Goal: Task Accomplishment & Management: Manage account settings

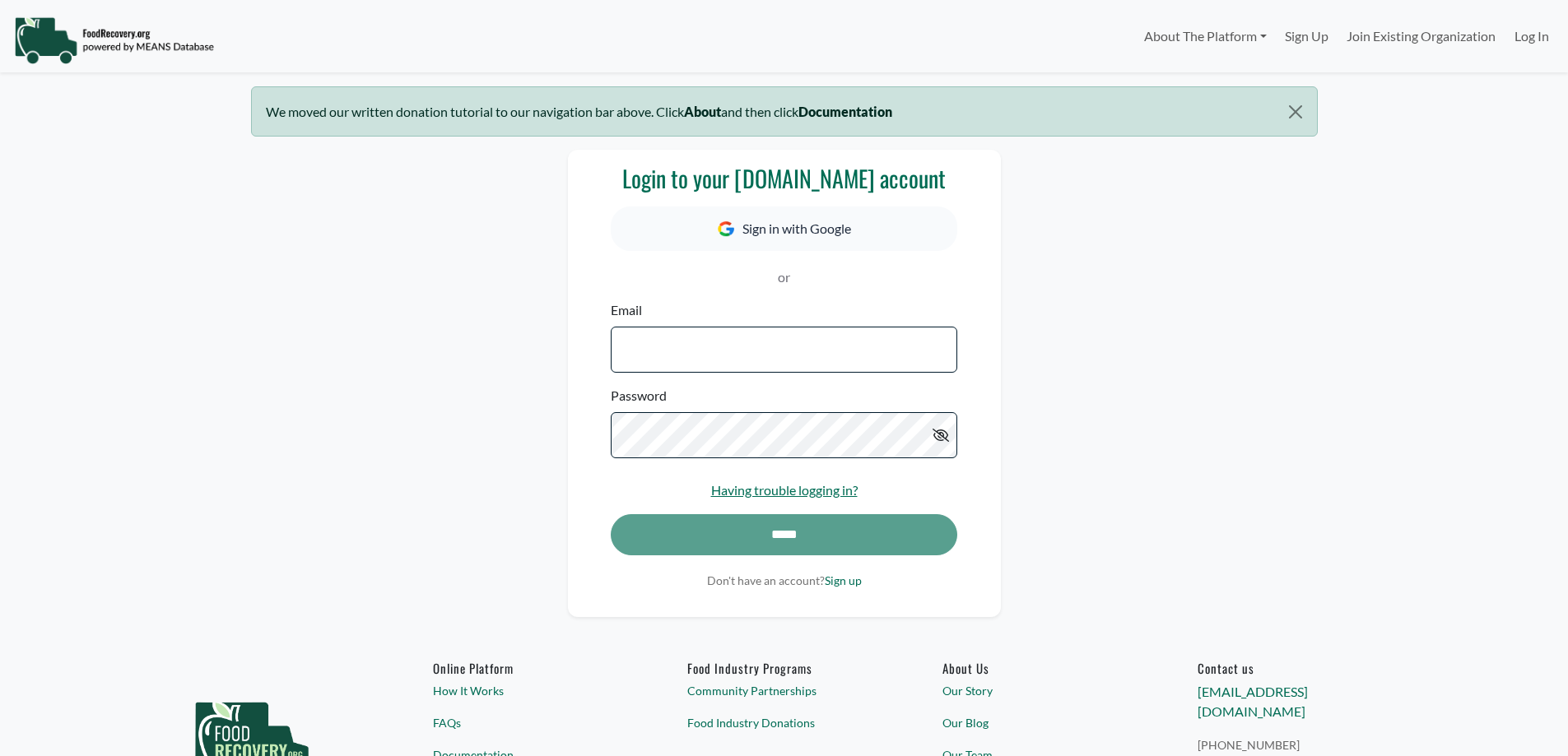
select select "Language Translate Widget"
click at [750, 353] on input "Email" at bounding box center [784, 350] width 346 height 46
type input "**********"
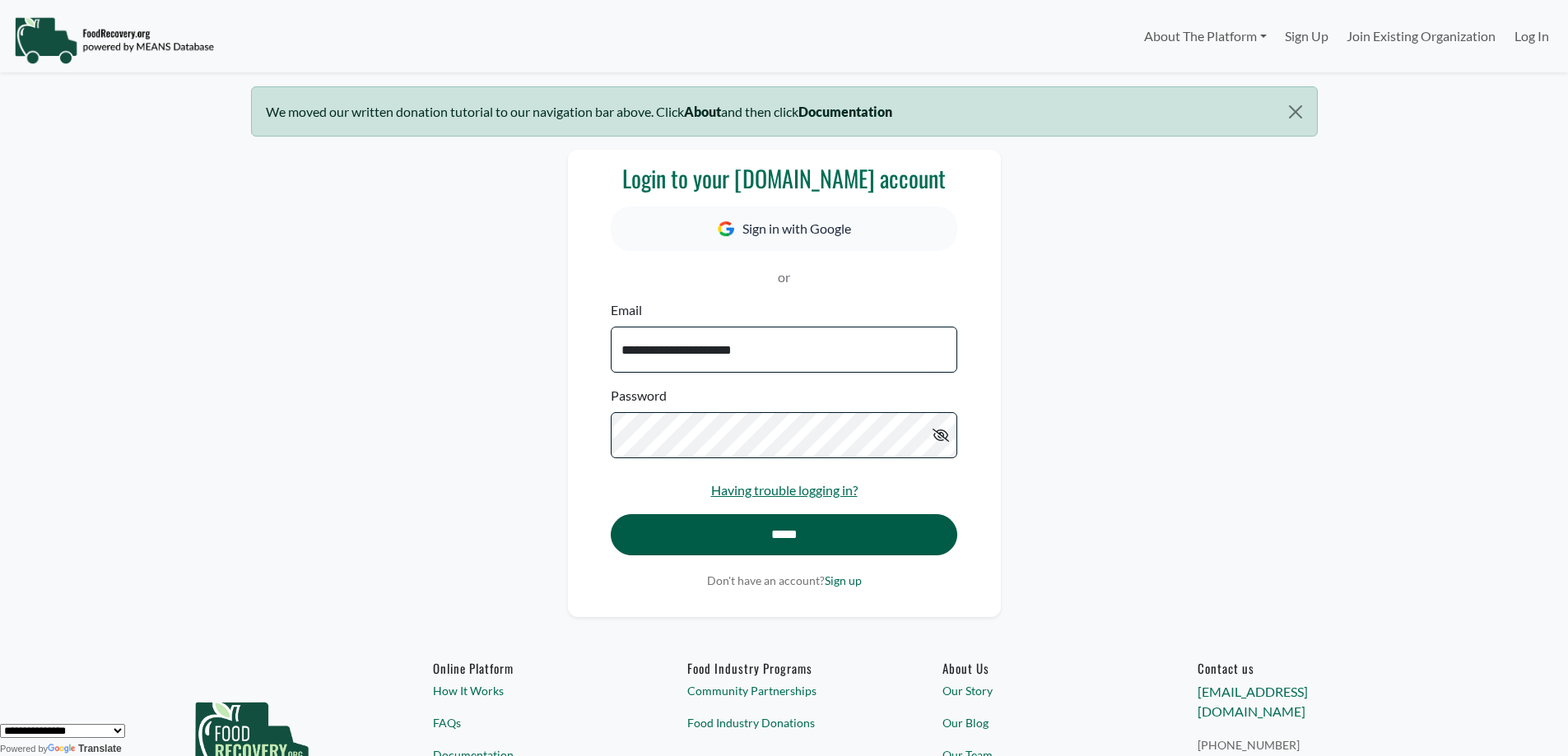
click at [795, 540] on input "*****" at bounding box center [784, 535] width 346 height 41
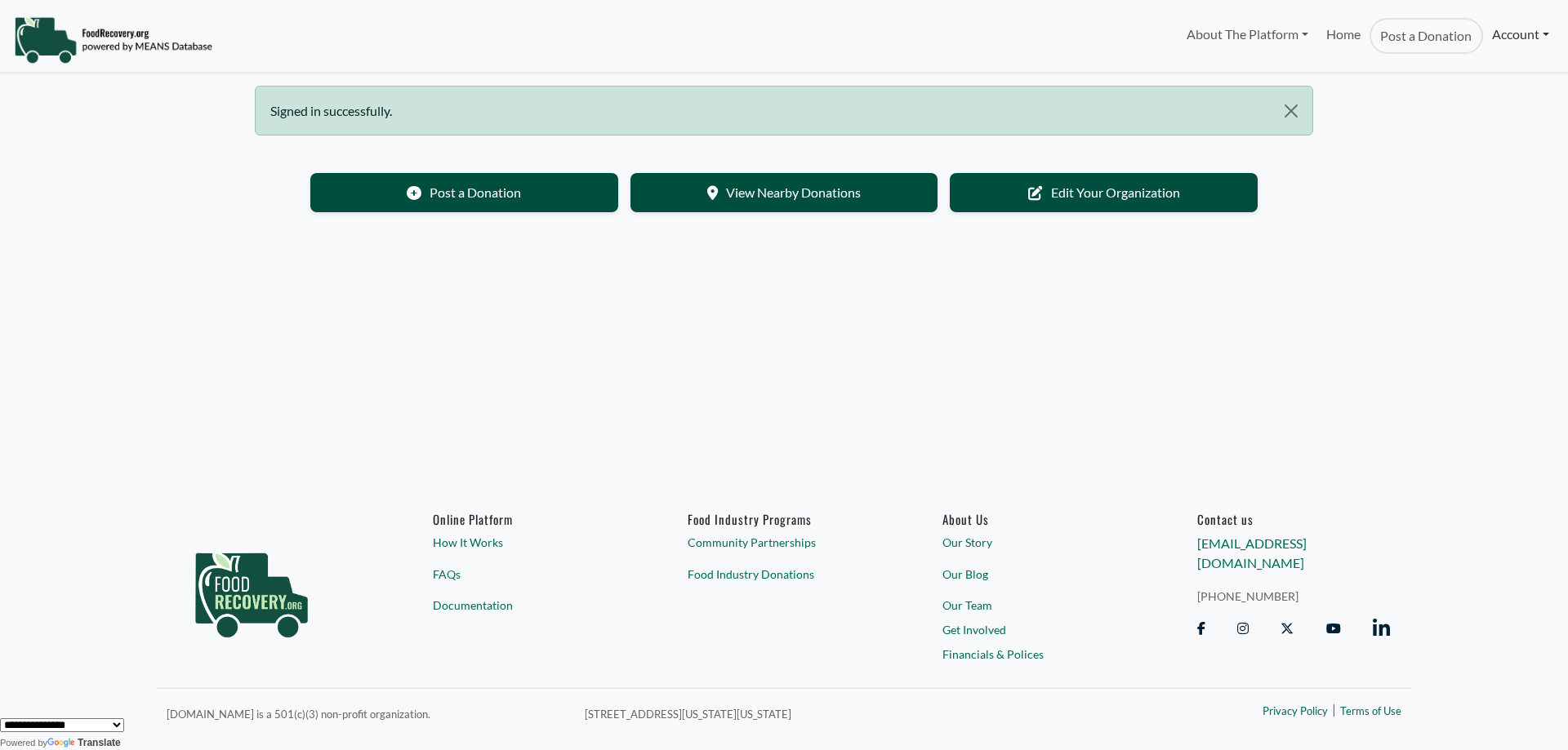
click at [1518, 31] on link "Account" at bounding box center [1520, 34] width 75 height 32
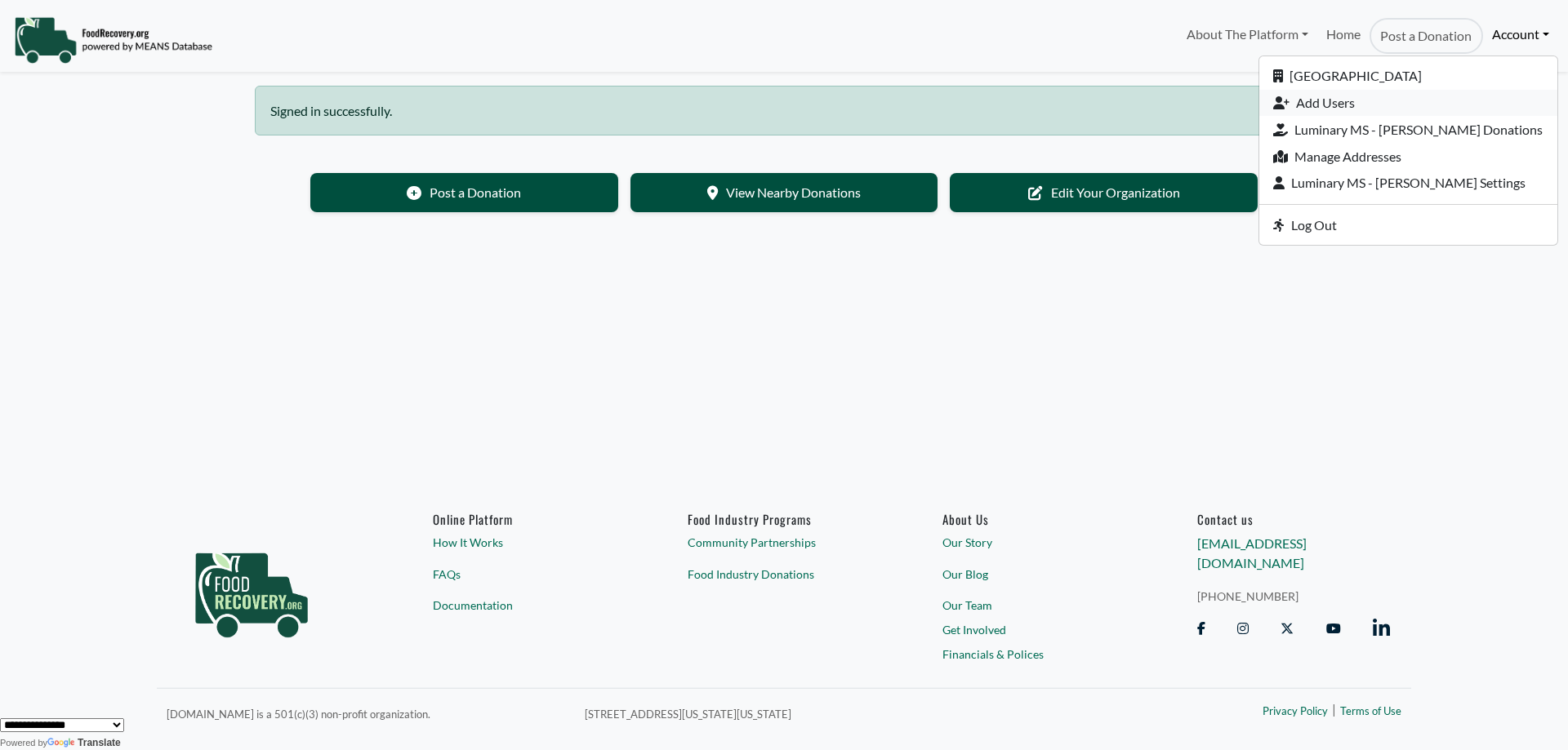
click at [1381, 108] on link "Add Users" at bounding box center [1408, 103] width 298 height 27
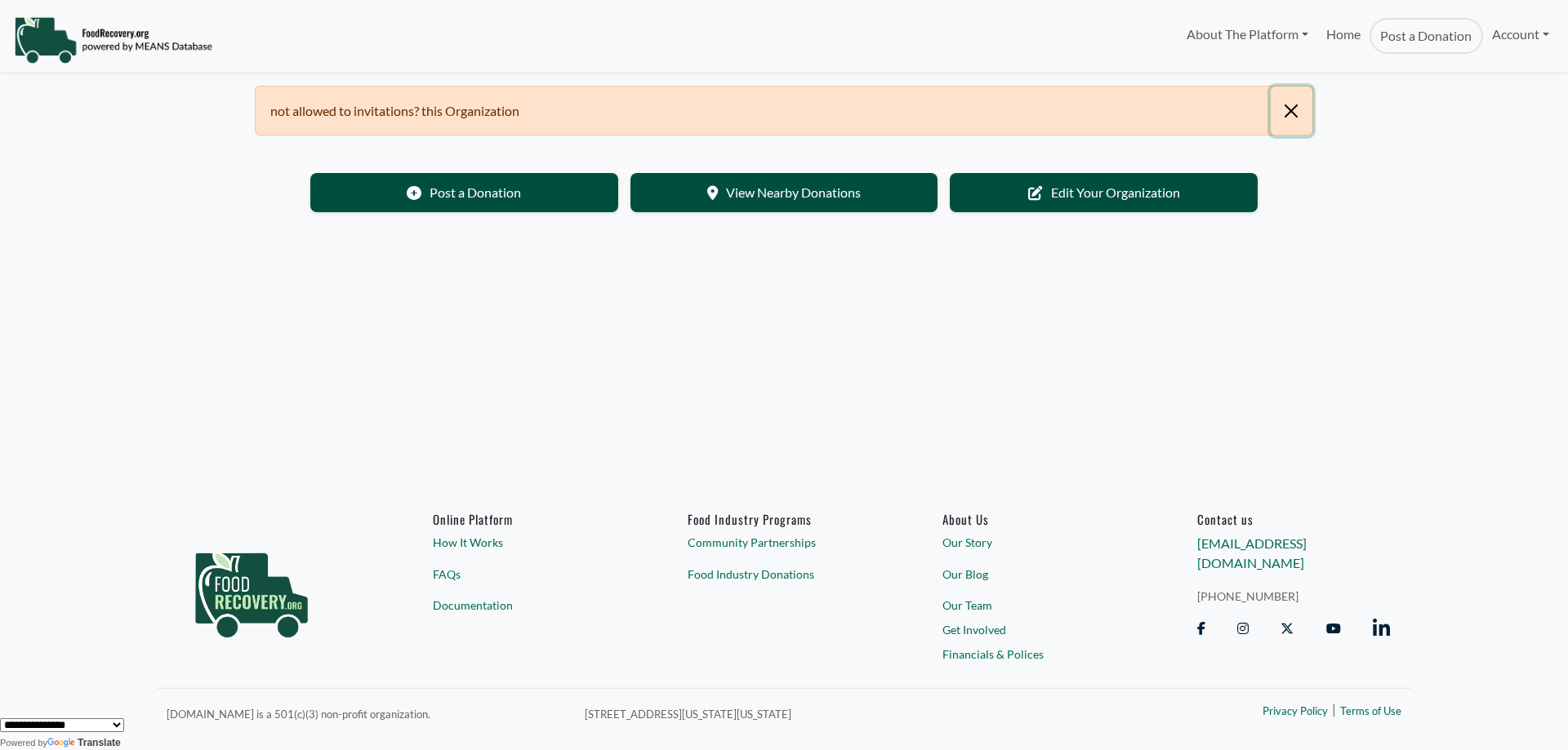
click at [1291, 108] on button "Close" at bounding box center [1291, 110] width 42 height 49
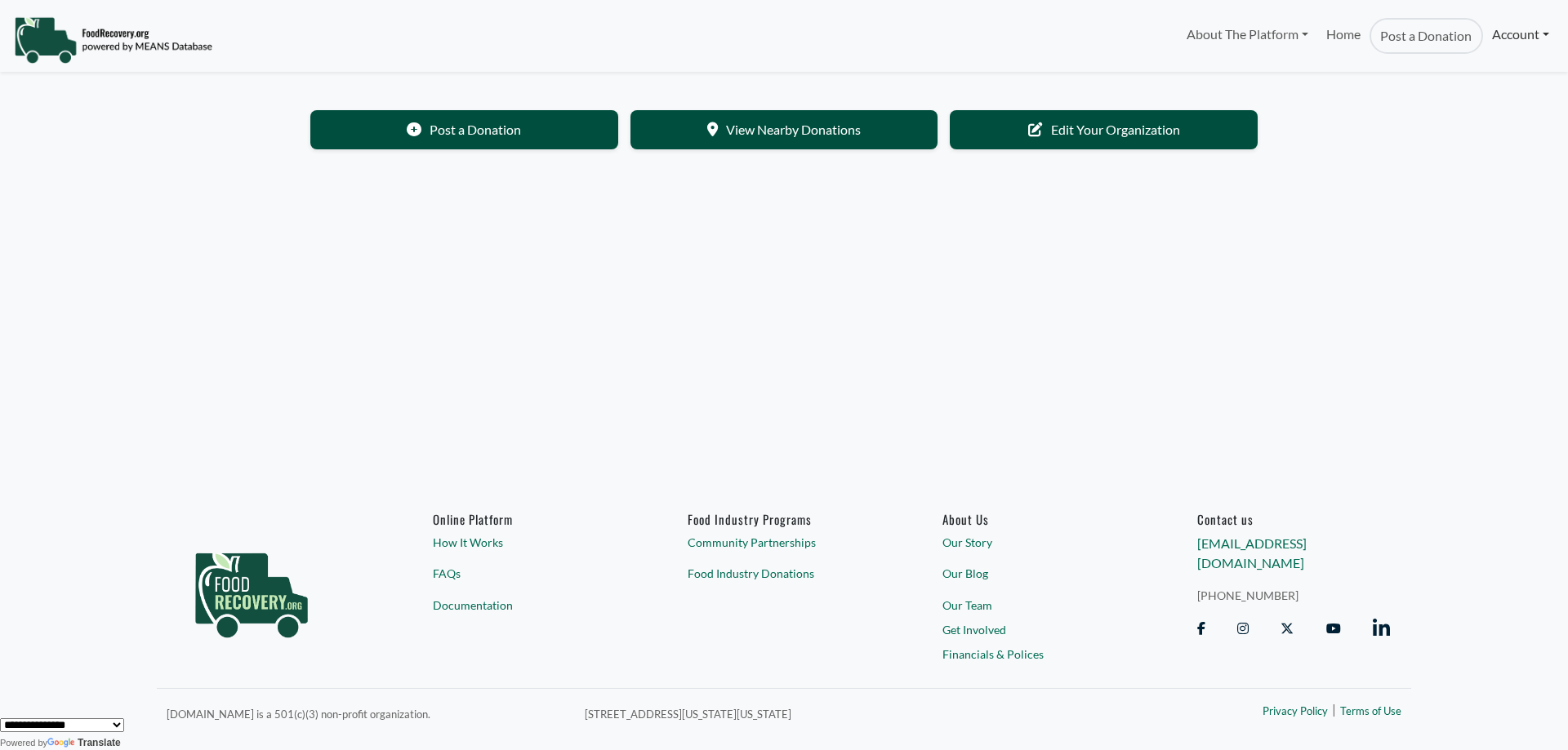
click at [1518, 36] on link "Account" at bounding box center [1520, 34] width 75 height 32
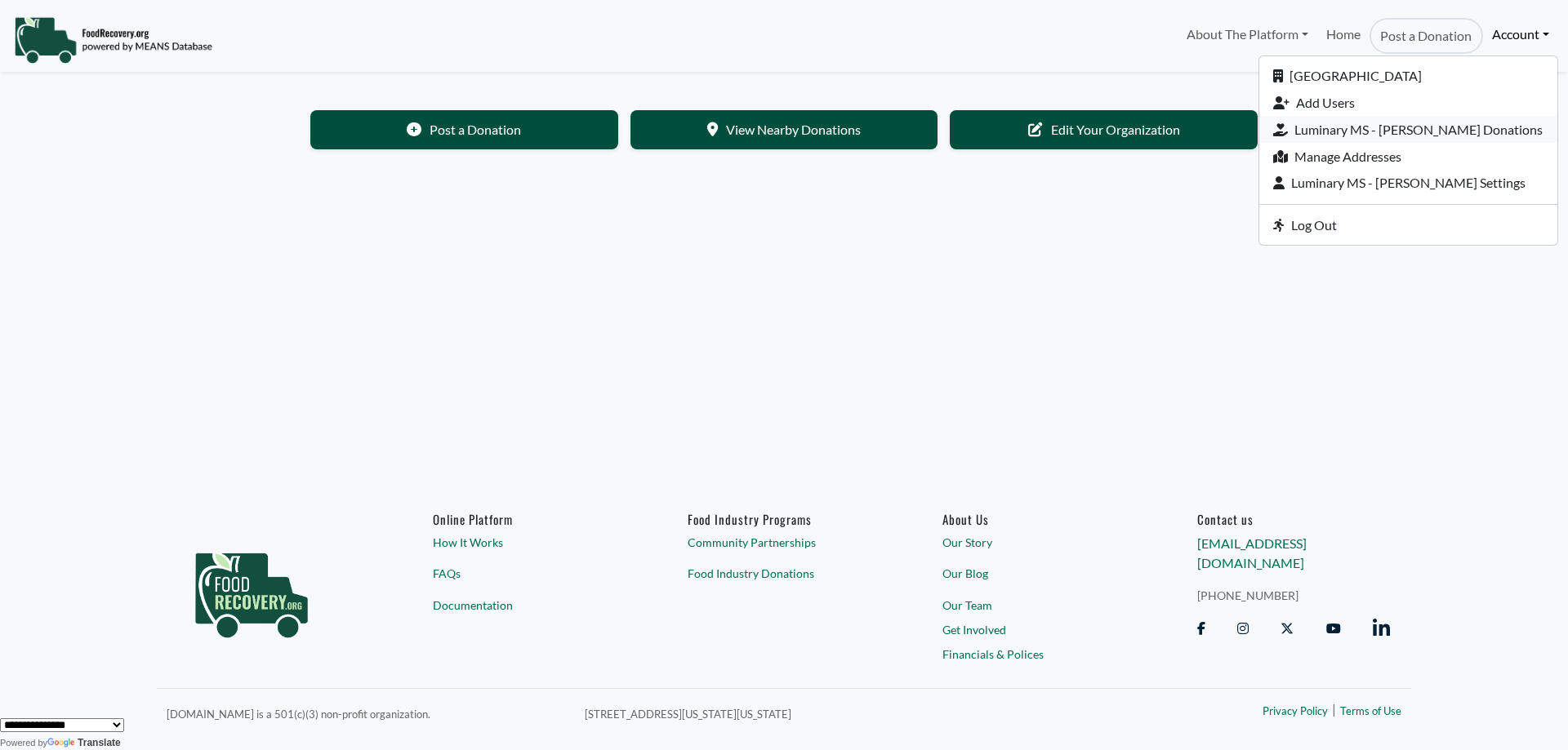
click at [1489, 129] on link "Luminary MS - Garey Donations" at bounding box center [1408, 130] width 298 height 27
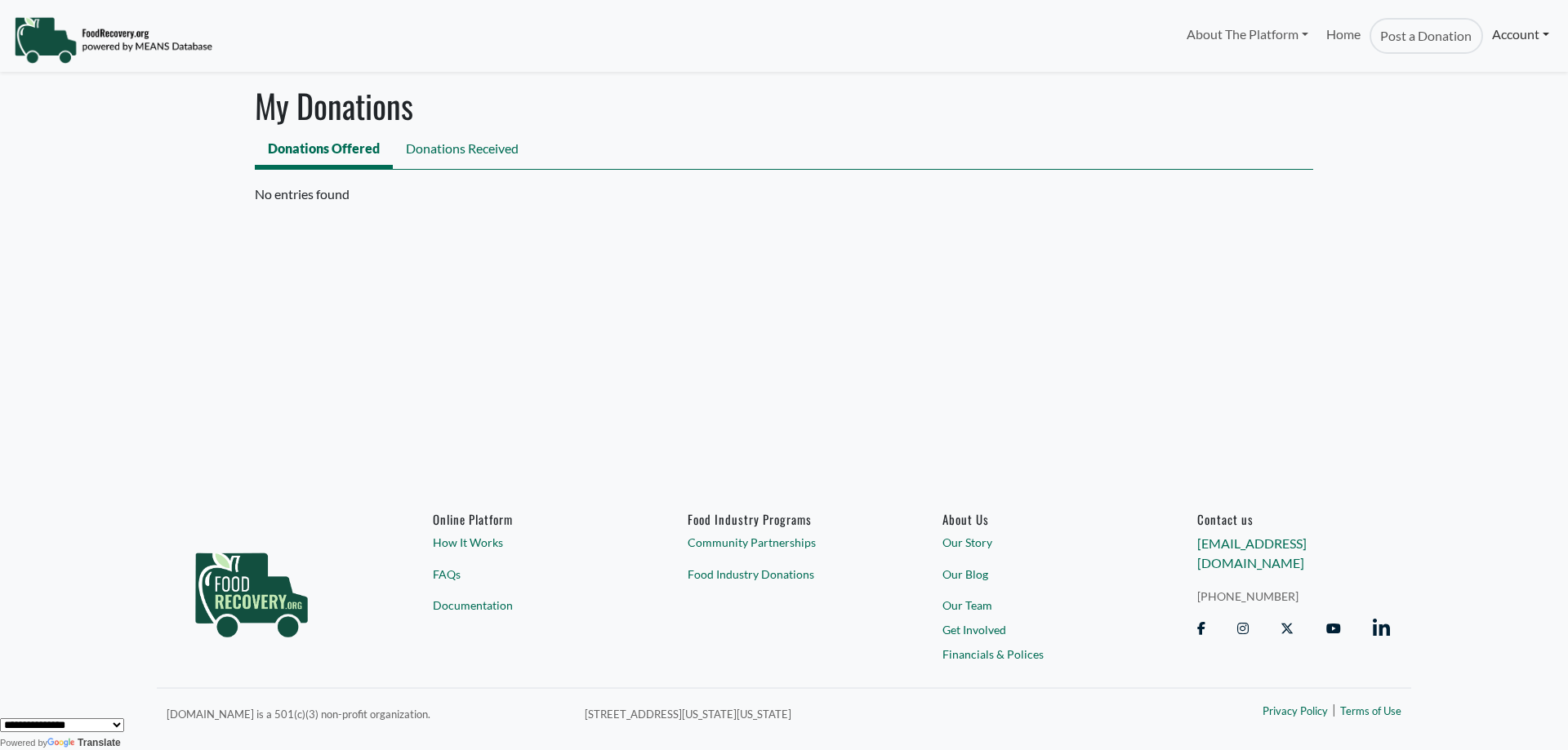
click at [1517, 33] on link "Account" at bounding box center [1520, 34] width 75 height 32
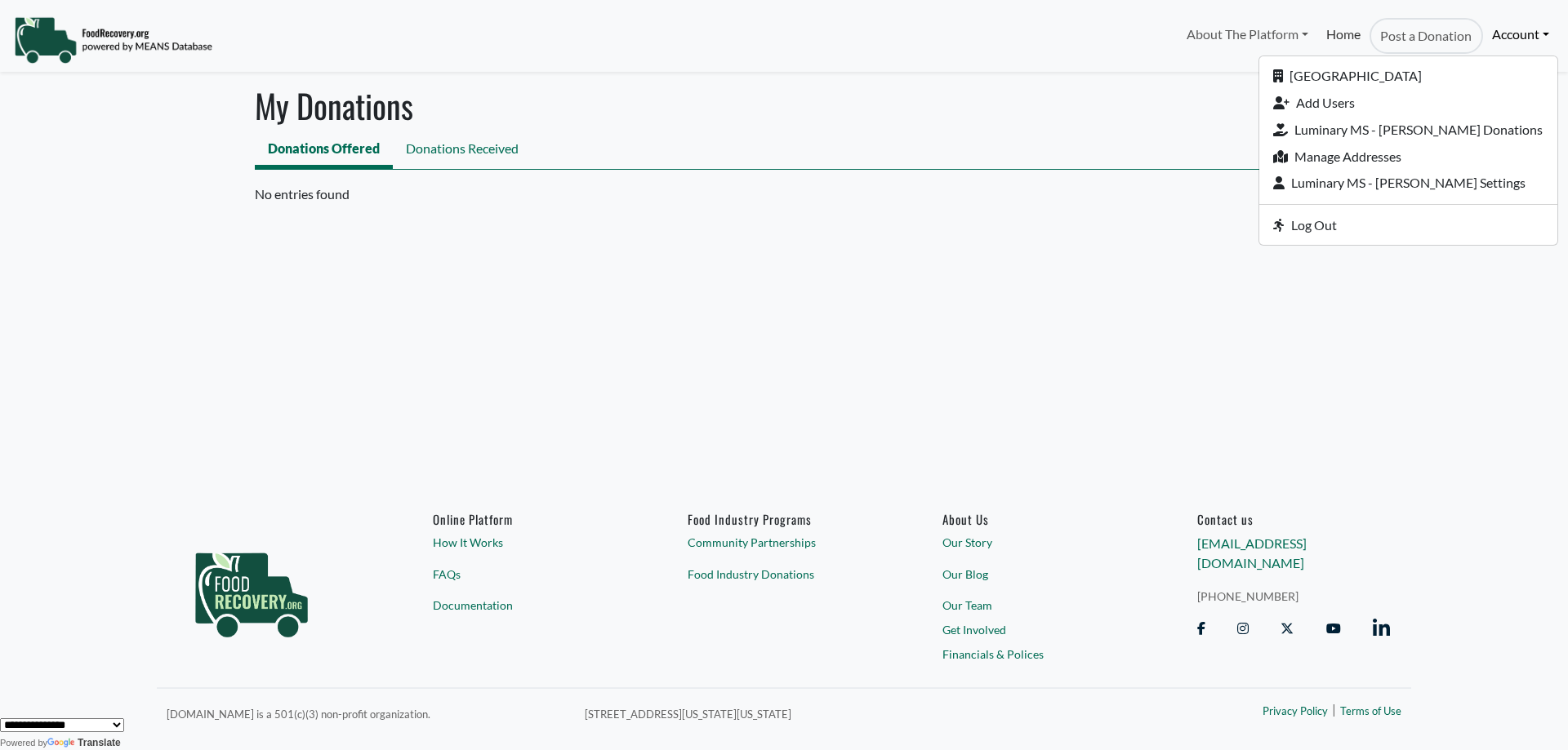
click at [1345, 33] on link "Home" at bounding box center [1343, 36] width 52 height 36
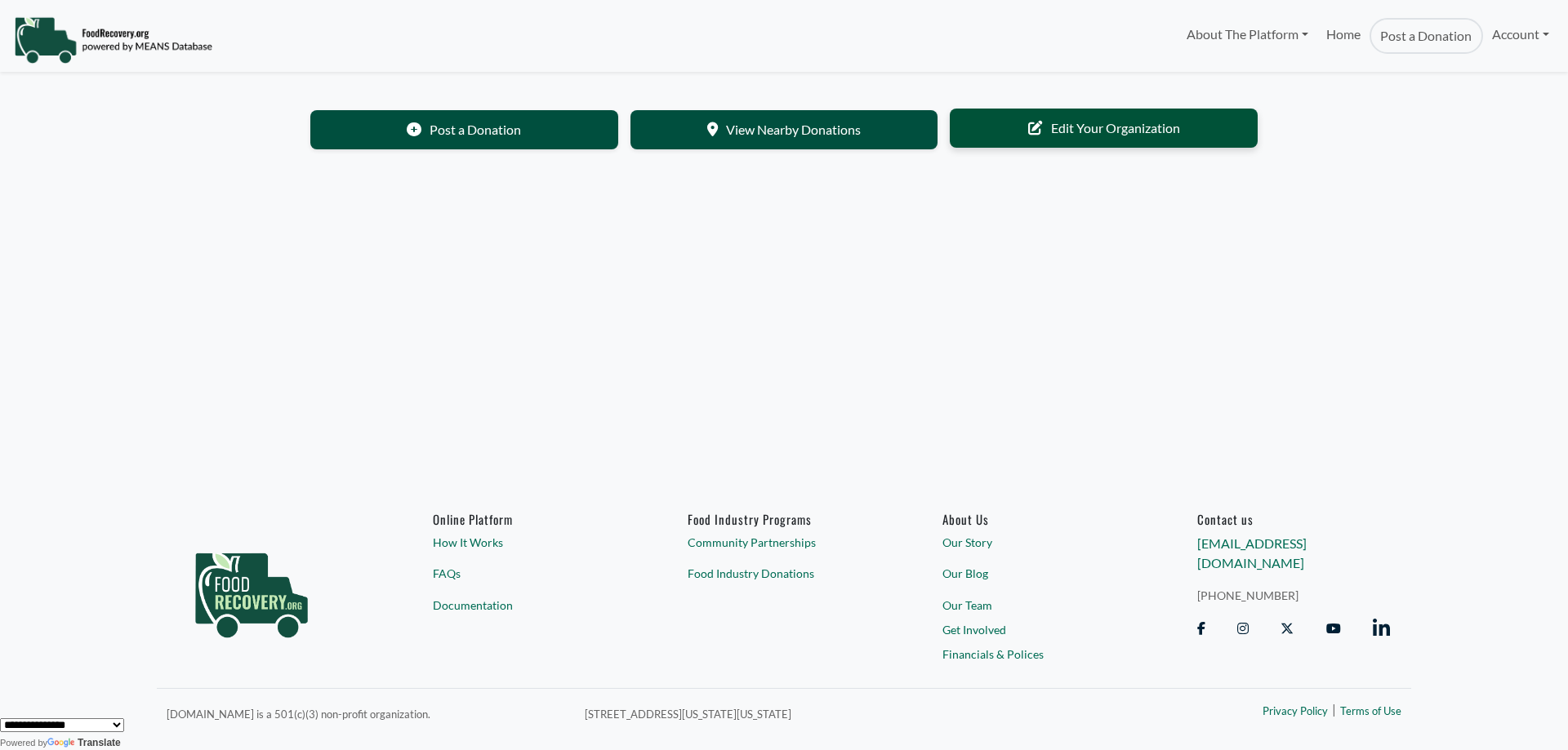
click at [1039, 129] on icon at bounding box center [1035, 128] width 15 height 15
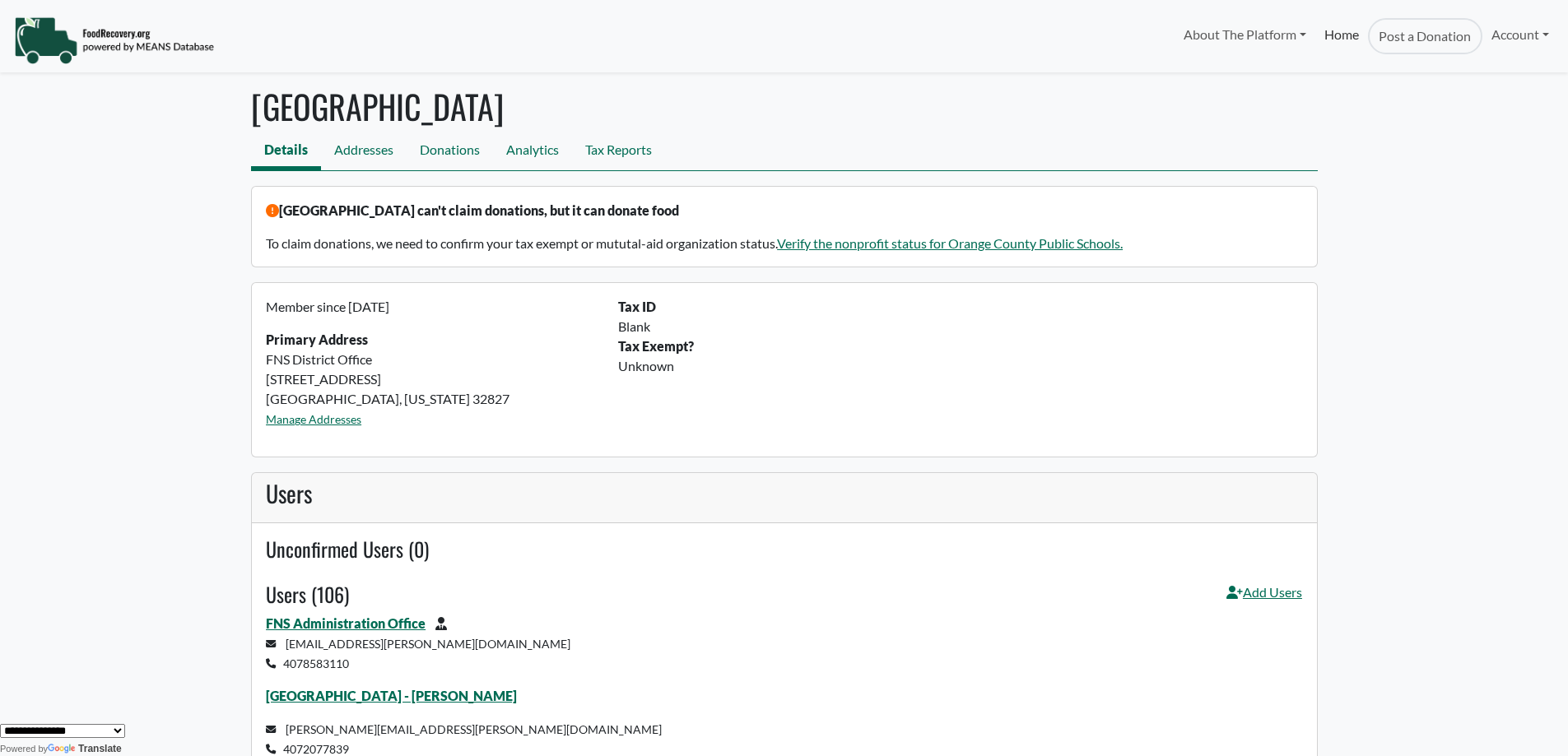
click at [1330, 27] on link "Home" at bounding box center [1342, 36] width 52 height 36
